Goal: Information Seeking & Learning: Learn about a topic

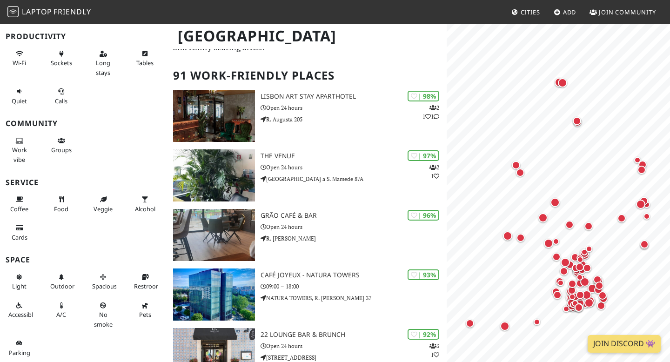
scroll to position [50, 0]
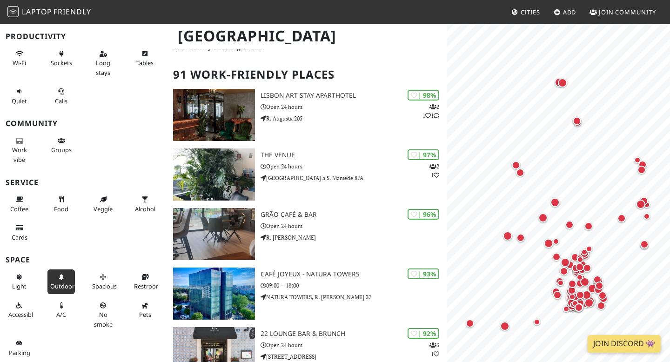
click at [65, 282] on span "Outdoor" at bounding box center [62, 286] width 24 height 8
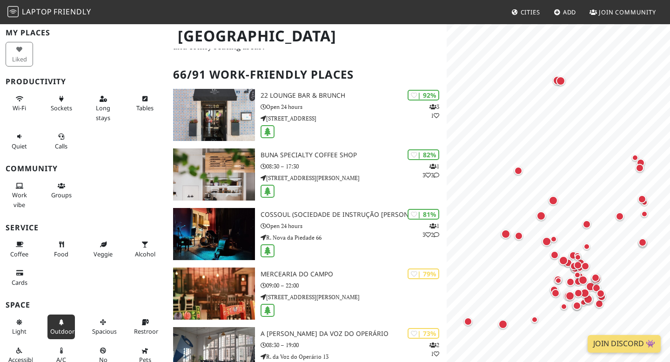
scroll to position [4, 0]
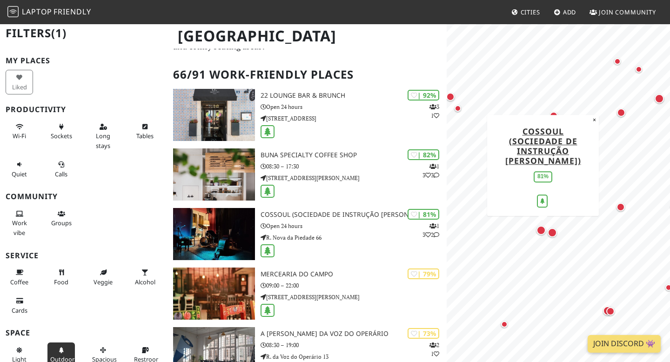
click at [540, 233] on div "Map marker" at bounding box center [541, 230] width 9 height 9
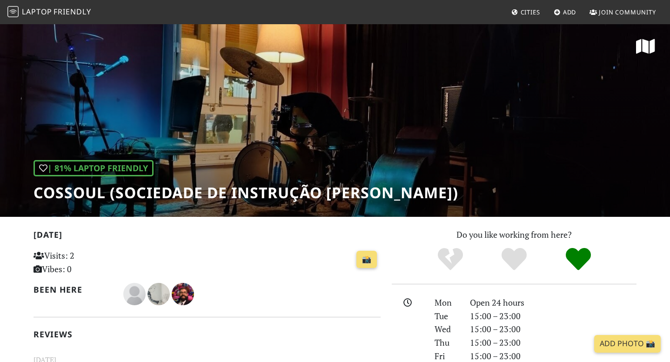
click at [70, 201] on h1 "Cossoul (Sociedade de Instrução [PERSON_NAME])" at bounding box center [246, 193] width 425 height 18
copy h1 "Cossoul"
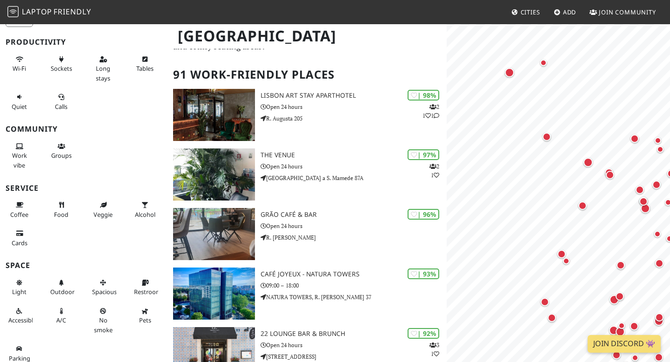
scroll to position [77, 0]
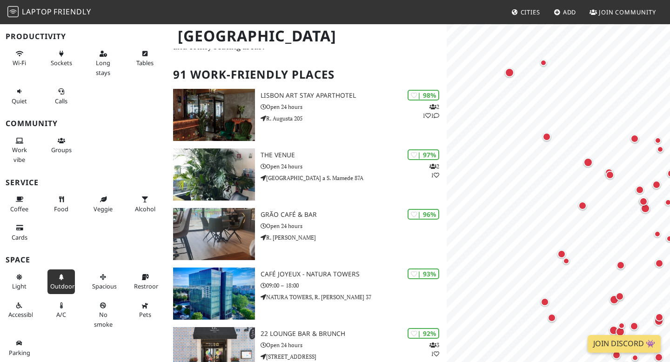
click at [65, 285] on span "Outdoor" at bounding box center [62, 286] width 24 height 8
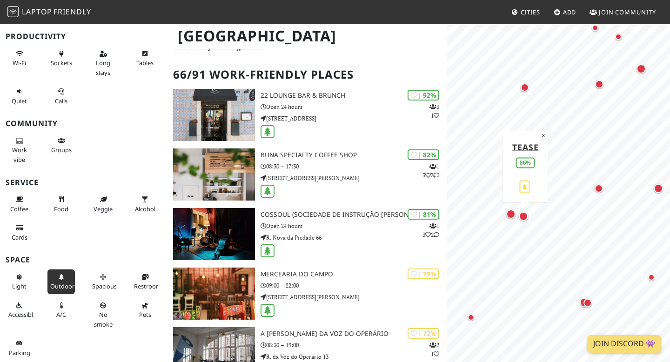
click at [522, 219] on div "Map marker" at bounding box center [523, 216] width 9 height 9
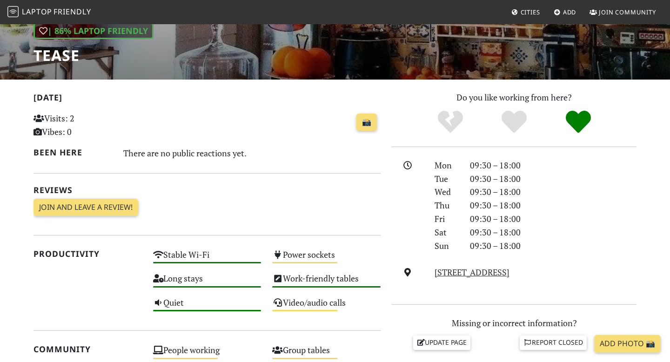
scroll to position [119, 0]
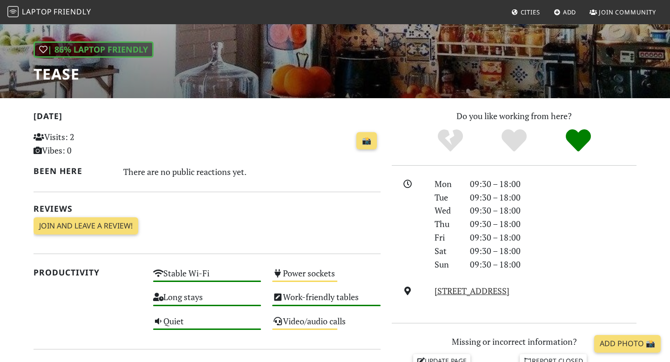
click at [63, 72] on h1 "Tease" at bounding box center [94, 74] width 120 height 18
copy h1 "Tease"
